Goal: Information Seeking & Learning: Learn about a topic

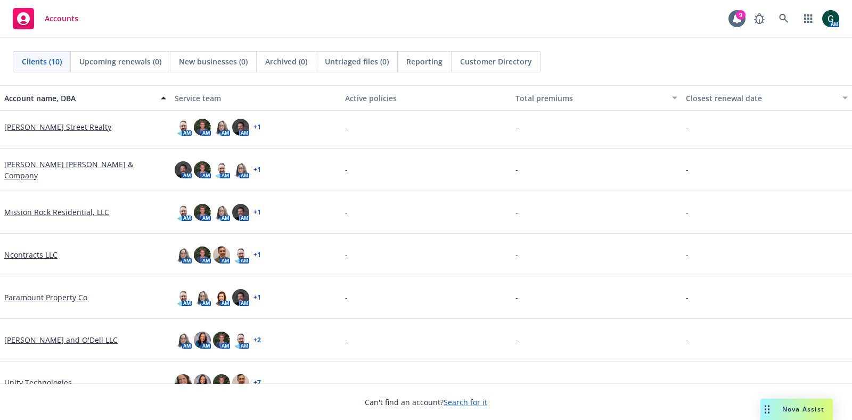
scroll to position [153, 0]
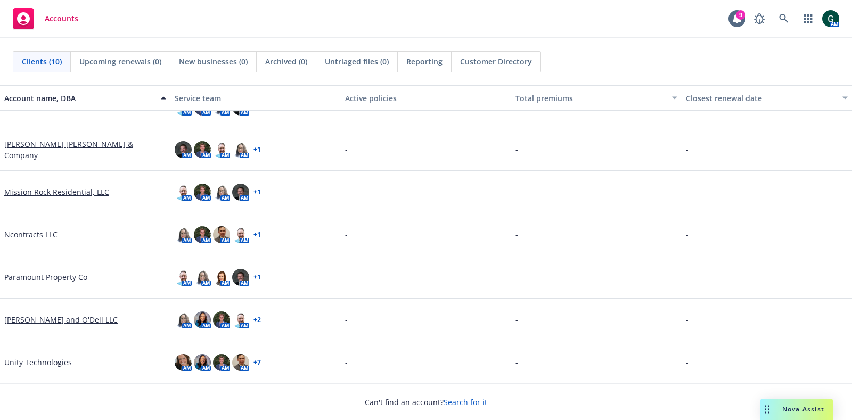
click at [29, 359] on link "Unity Technologies" at bounding box center [38, 362] width 68 height 11
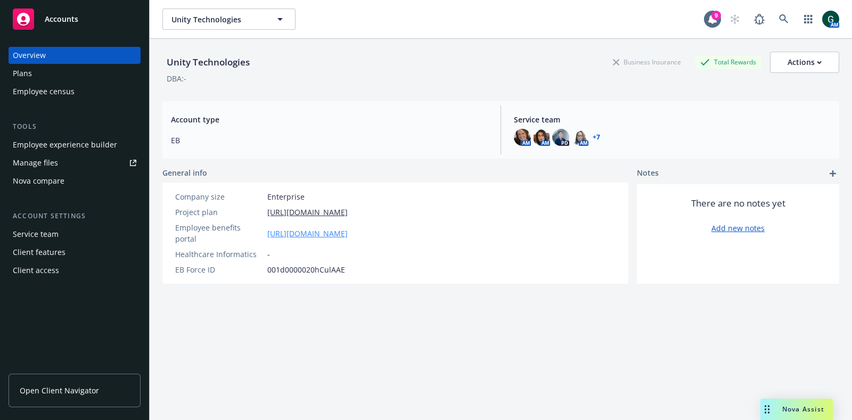
click at [348, 228] on link "https://unity-intranet--simpplr.vf.force.com/apex/simpplr__app?u=/site/a143t000…" at bounding box center [307, 233] width 80 height 11
click at [99, 144] on div "Employee experience builder" at bounding box center [65, 144] width 104 height 17
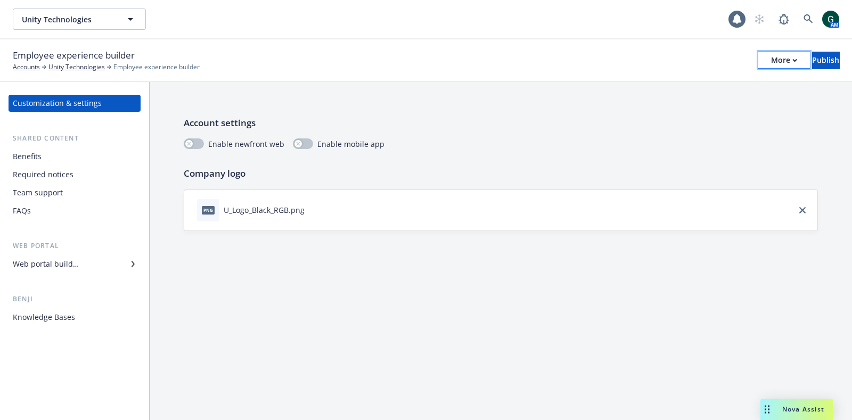
click at [771, 62] on div "More" at bounding box center [784, 60] width 26 height 16
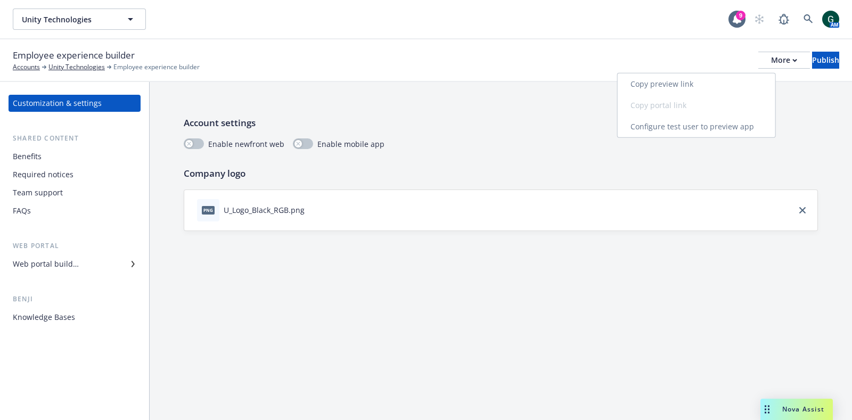
click at [695, 81] on link "Copy preview link" at bounding box center [697, 83] width 158 height 21
click at [51, 170] on div "Required notices" at bounding box center [43, 174] width 61 height 17
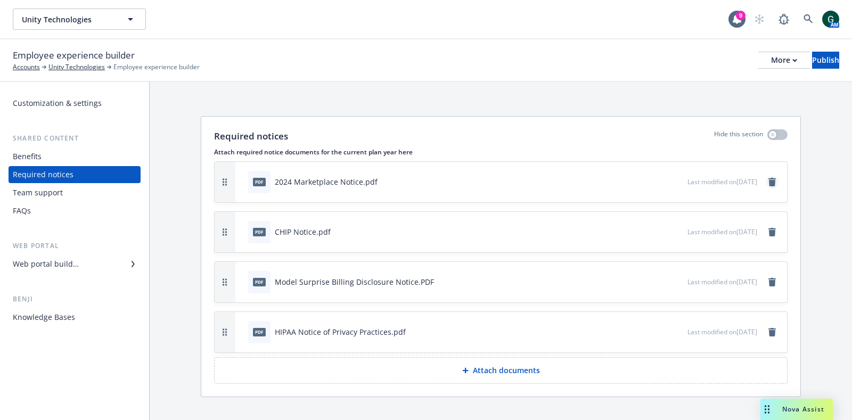
click at [768, 181] on icon "remove" at bounding box center [771, 182] width 7 height 9
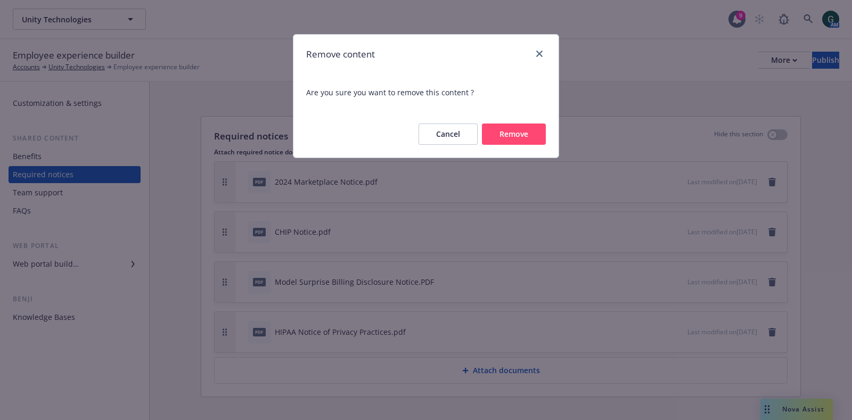
click at [505, 137] on button "Remove" at bounding box center [514, 134] width 64 height 21
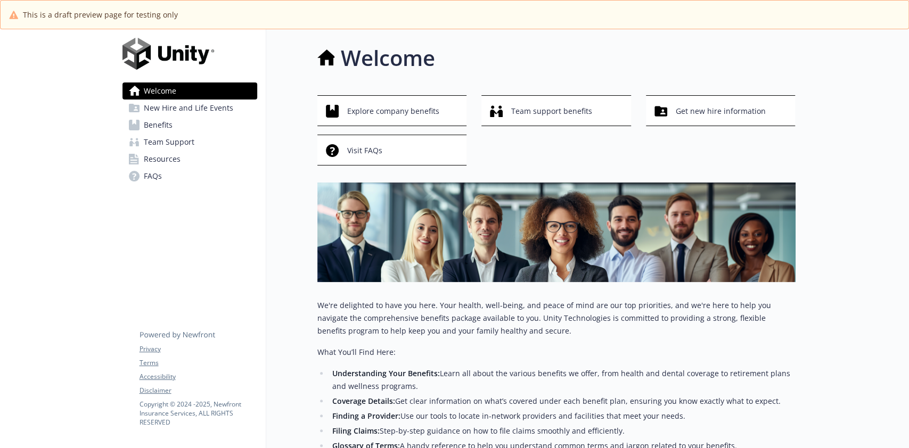
click at [161, 161] on span "Resources" at bounding box center [162, 159] width 37 height 17
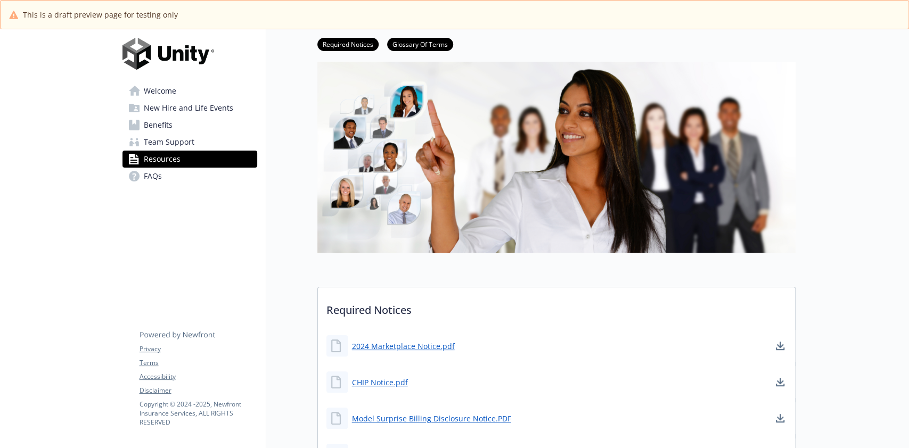
scroll to position [142, 0]
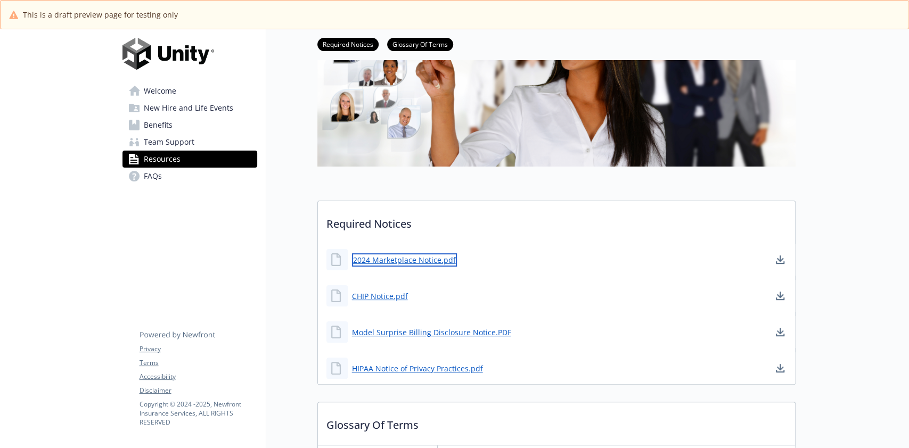
click at [419, 256] on link "2024 Marketplace Notice.pdf" at bounding box center [404, 259] width 105 height 13
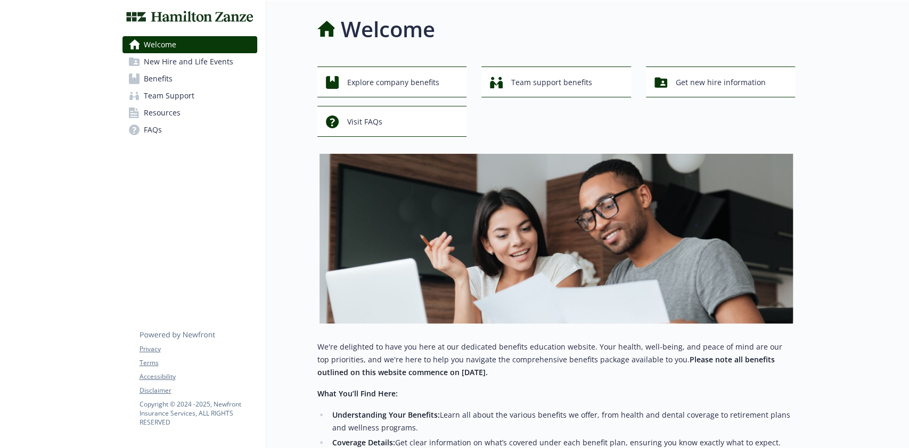
click at [153, 112] on span "Resources" at bounding box center [162, 112] width 37 height 17
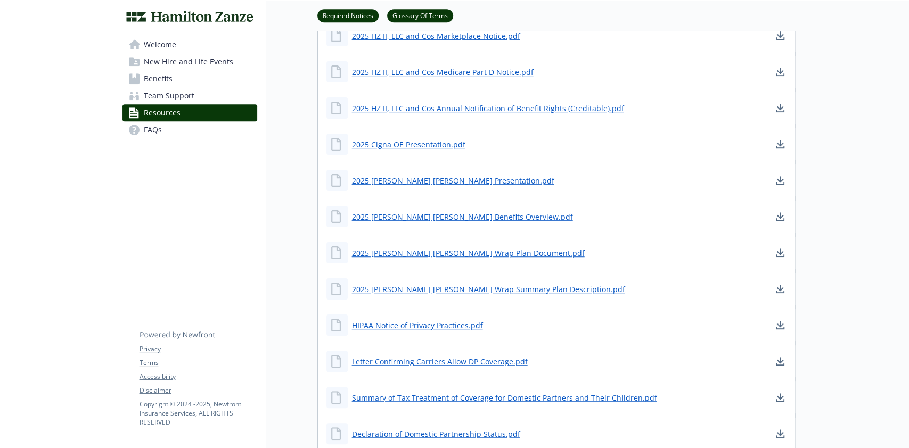
scroll to position [284, 0]
